Goal: Communication & Community: Answer question/provide support

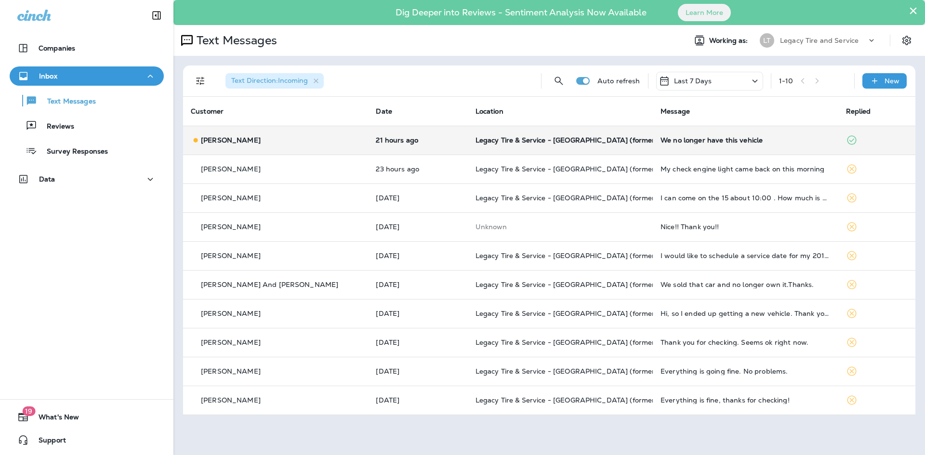
click at [299, 152] on td "[PERSON_NAME]" at bounding box center [275, 140] width 185 height 29
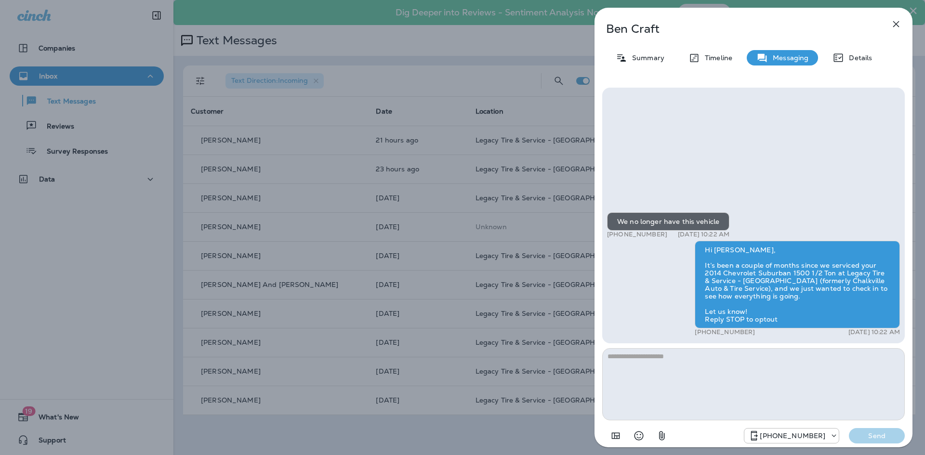
click at [924, 228] on div "[PERSON_NAME] Summary Timeline Messaging Details We no longer have this vehicle…" at bounding box center [753, 227] width 343 height 455
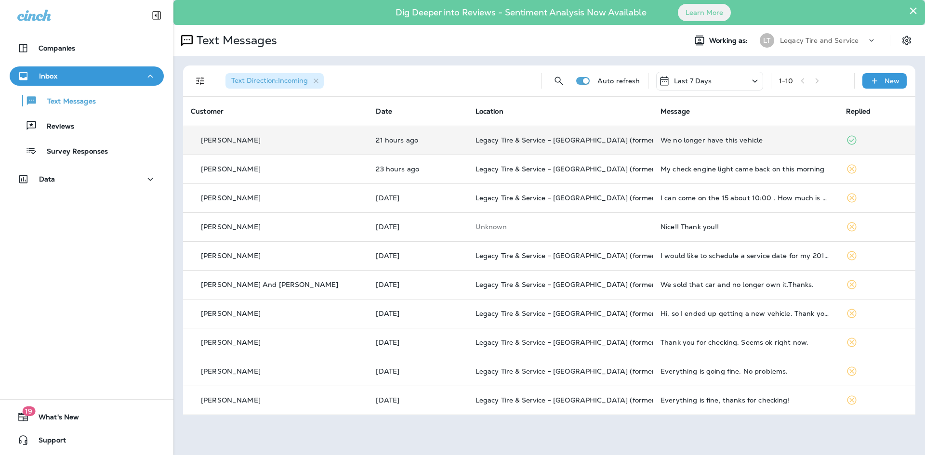
click at [302, 141] on div "[PERSON_NAME]" at bounding box center [276, 140] width 170 height 10
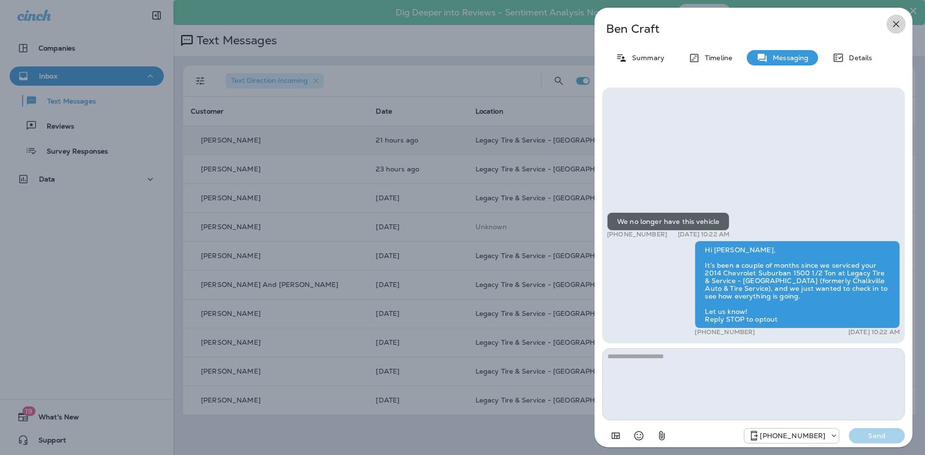
click at [890, 28] on button "button" at bounding box center [895, 23] width 19 height 19
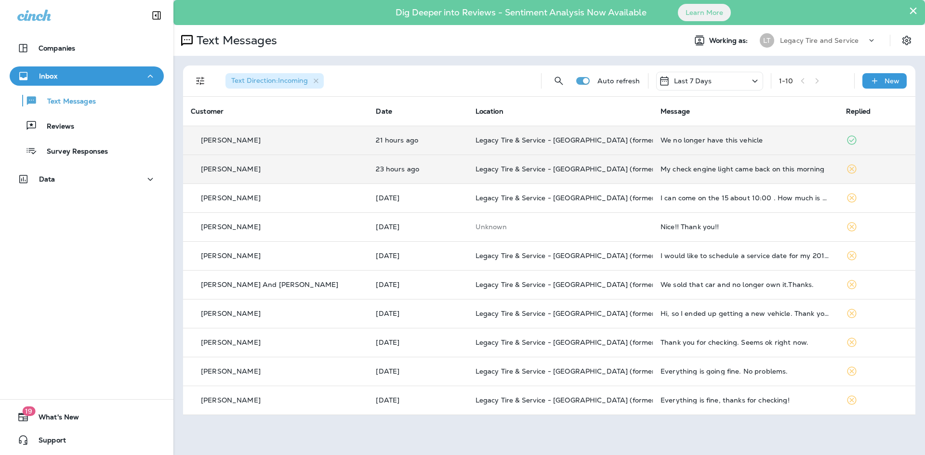
click at [248, 174] on div "[PERSON_NAME]" at bounding box center [276, 169] width 170 height 10
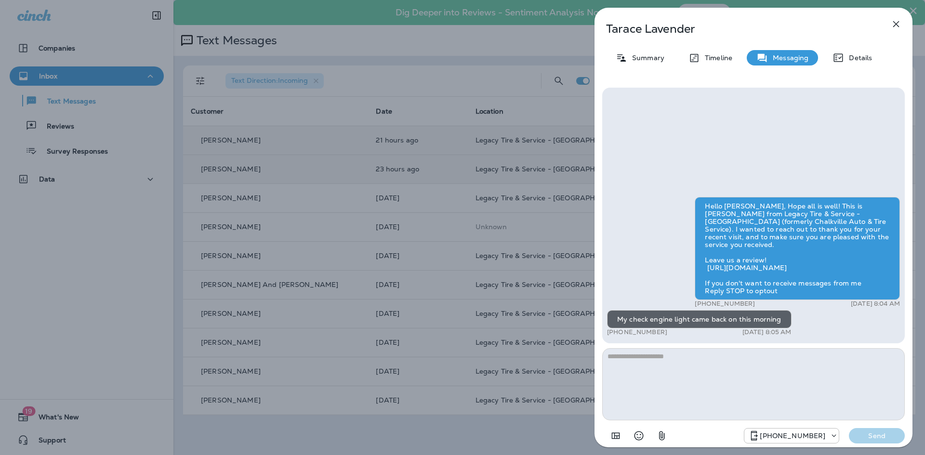
click at [893, 25] on icon "button" at bounding box center [896, 24] width 12 height 12
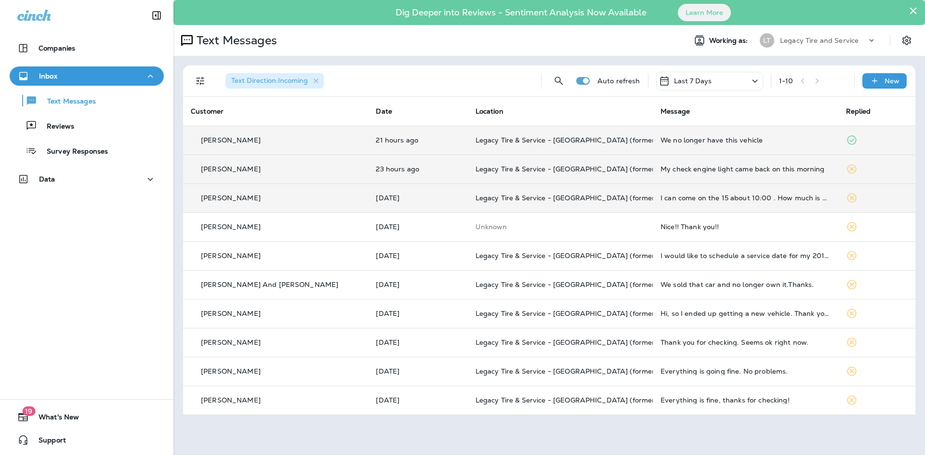
click at [277, 196] on div "[PERSON_NAME]" at bounding box center [276, 198] width 170 height 10
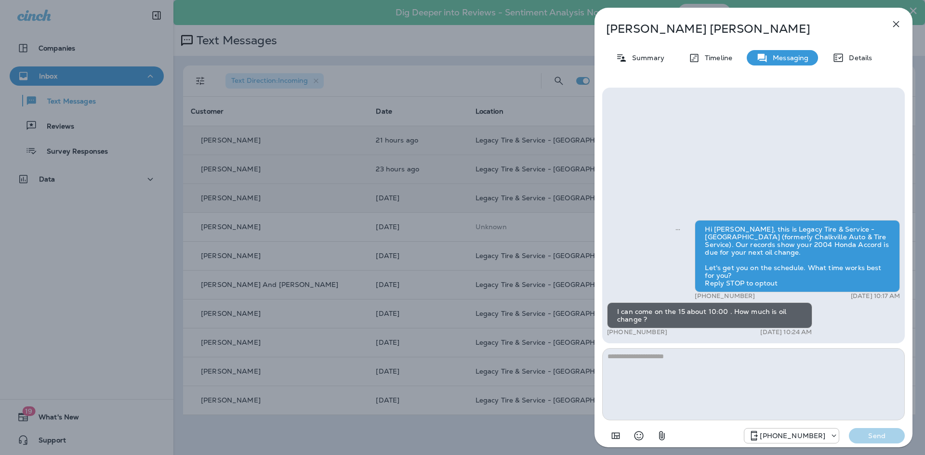
click at [895, 26] on icon "button" at bounding box center [896, 24] width 12 height 12
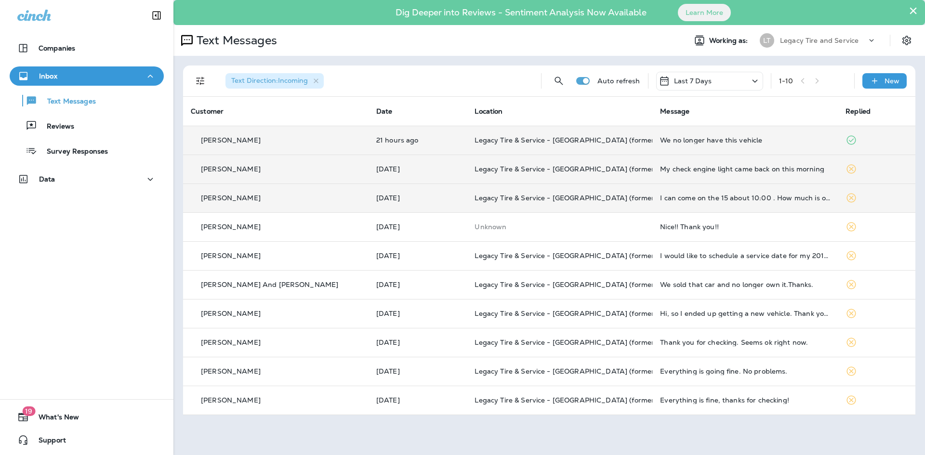
click at [810, 41] on p "Legacy Tire and Service" at bounding box center [819, 41] width 79 height 8
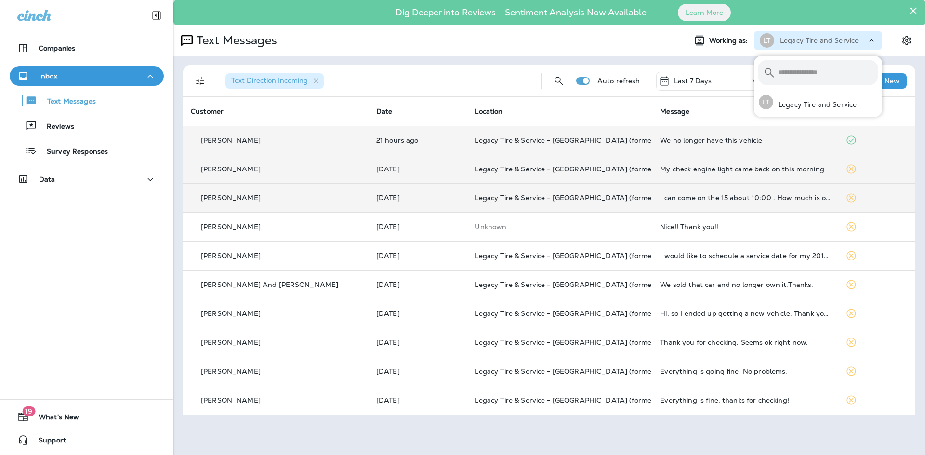
click at [566, 38] on div "Text Messages" at bounding box center [425, 40] width 505 height 19
